Goal: Information Seeking & Learning: Learn about a topic

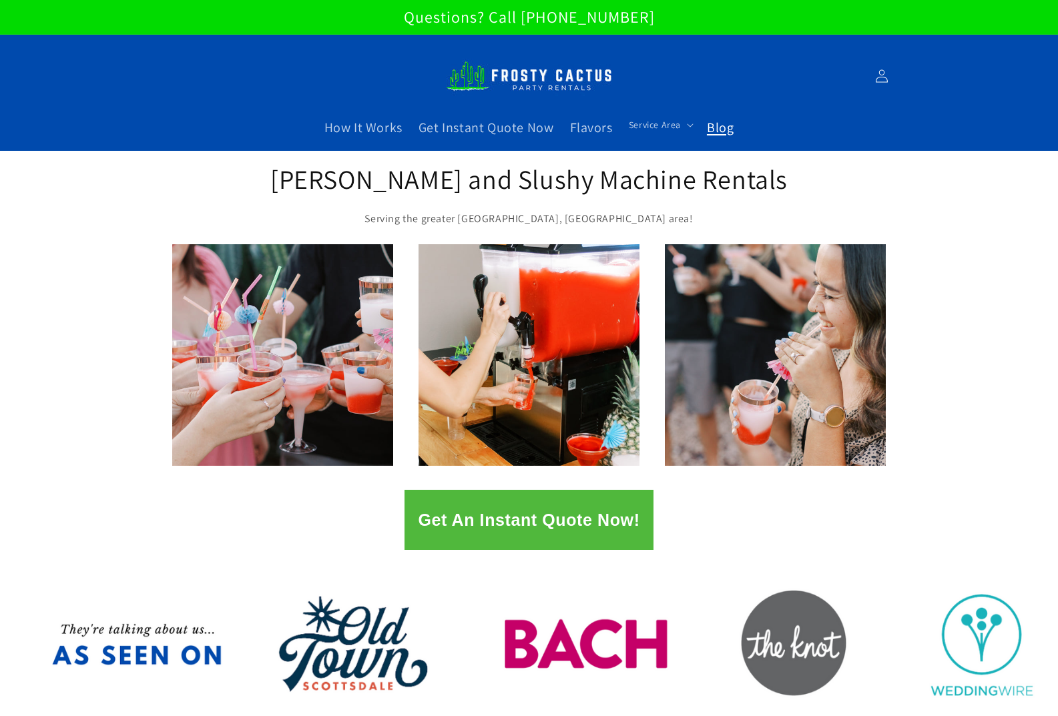
click at [722, 124] on span "Blog" at bounding box center [720, 127] width 27 height 17
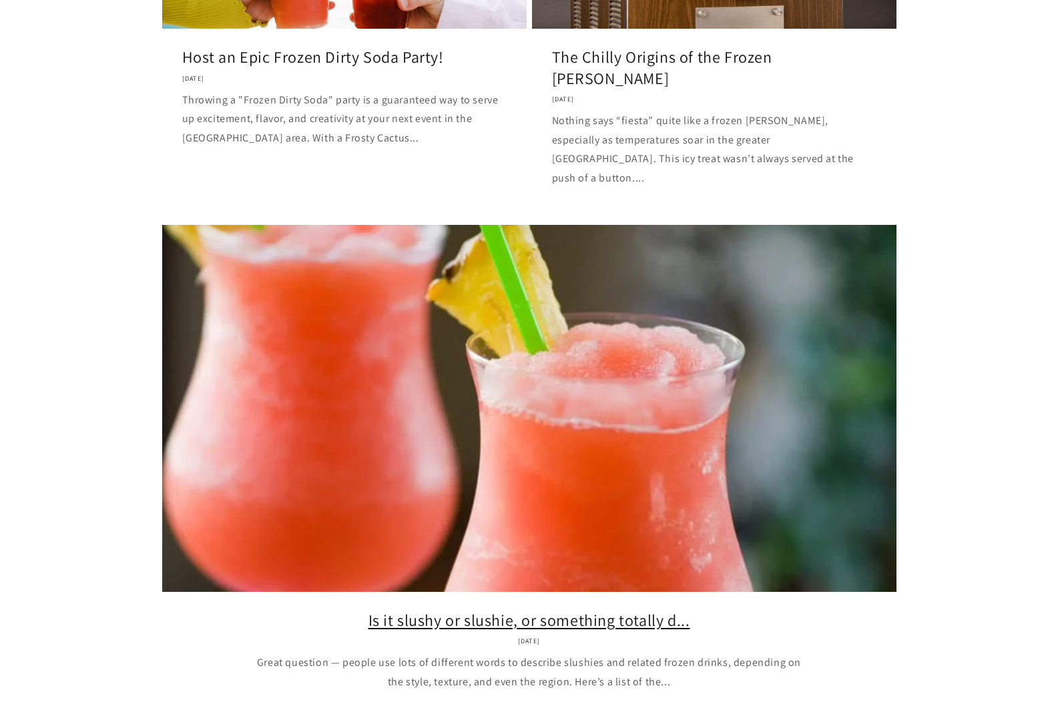
scroll to position [934, 0]
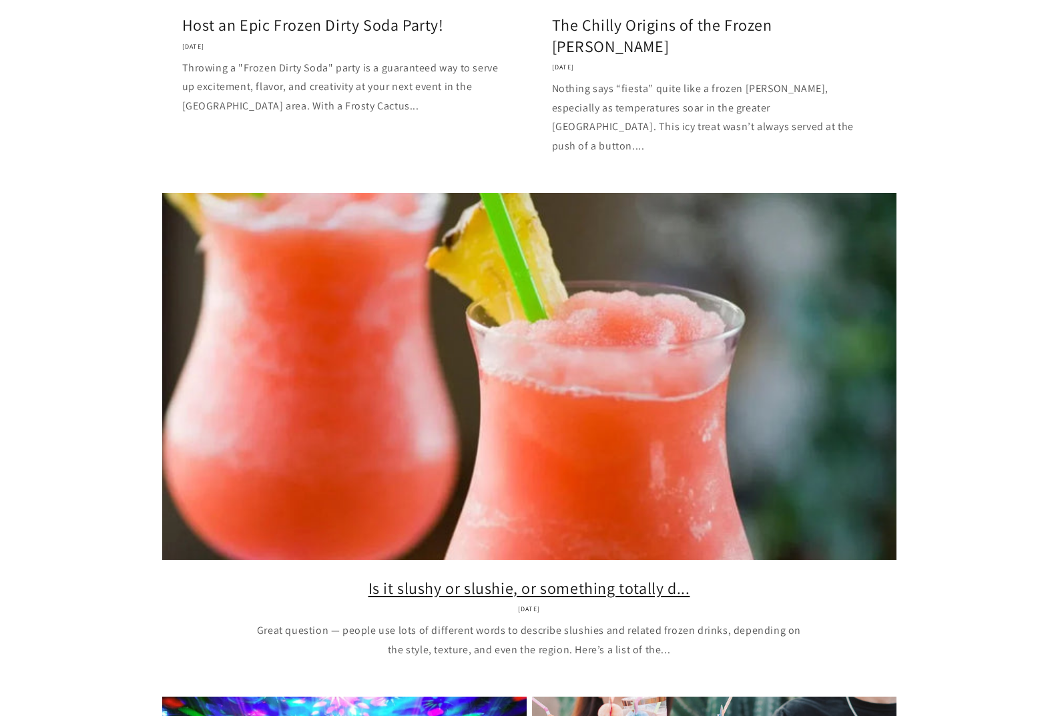
click at [372, 578] on link "Is it slushy or slushie, or something totally d..." at bounding box center [529, 588] width 694 height 21
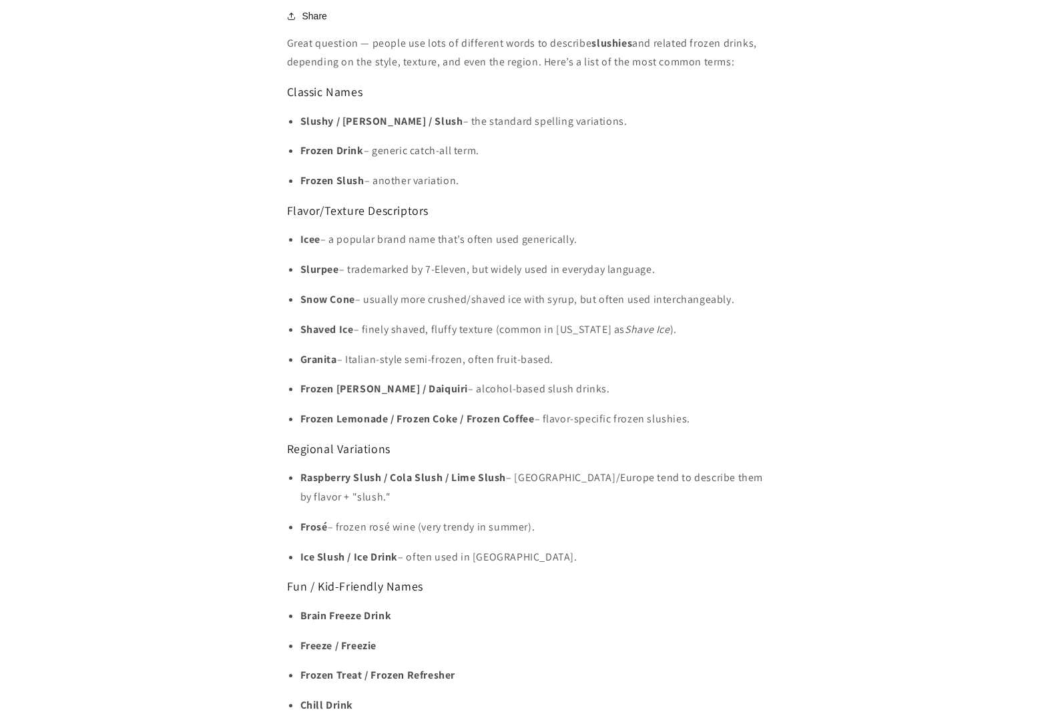
scroll to position [801, 0]
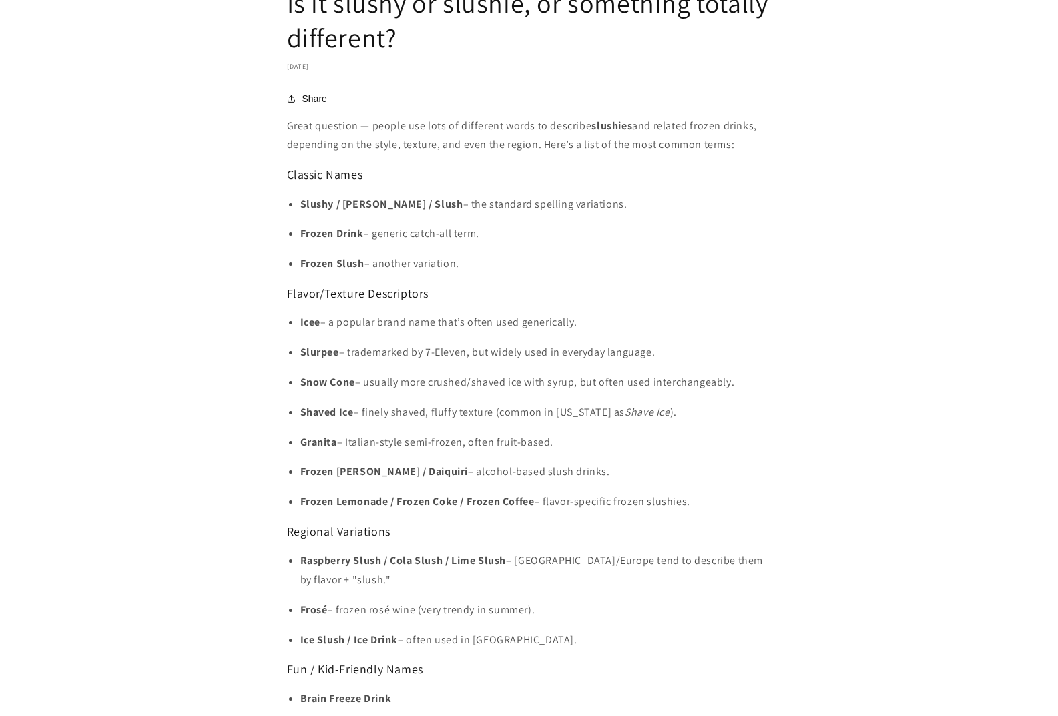
drag, startPoint x: 287, startPoint y: 127, endPoint x: 775, endPoint y: 143, distance: 488.2
click at [775, 143] on article "Is it slushy or slushie, or something totally different? [DATE] Share Share [UR…" at bounding box center [529, 126] width 1058 height 1553
copy p "Great question — people use lots of different words to describe slushies and re…"
